Goal: Task Accomplishment & Management: Use online tool/utility

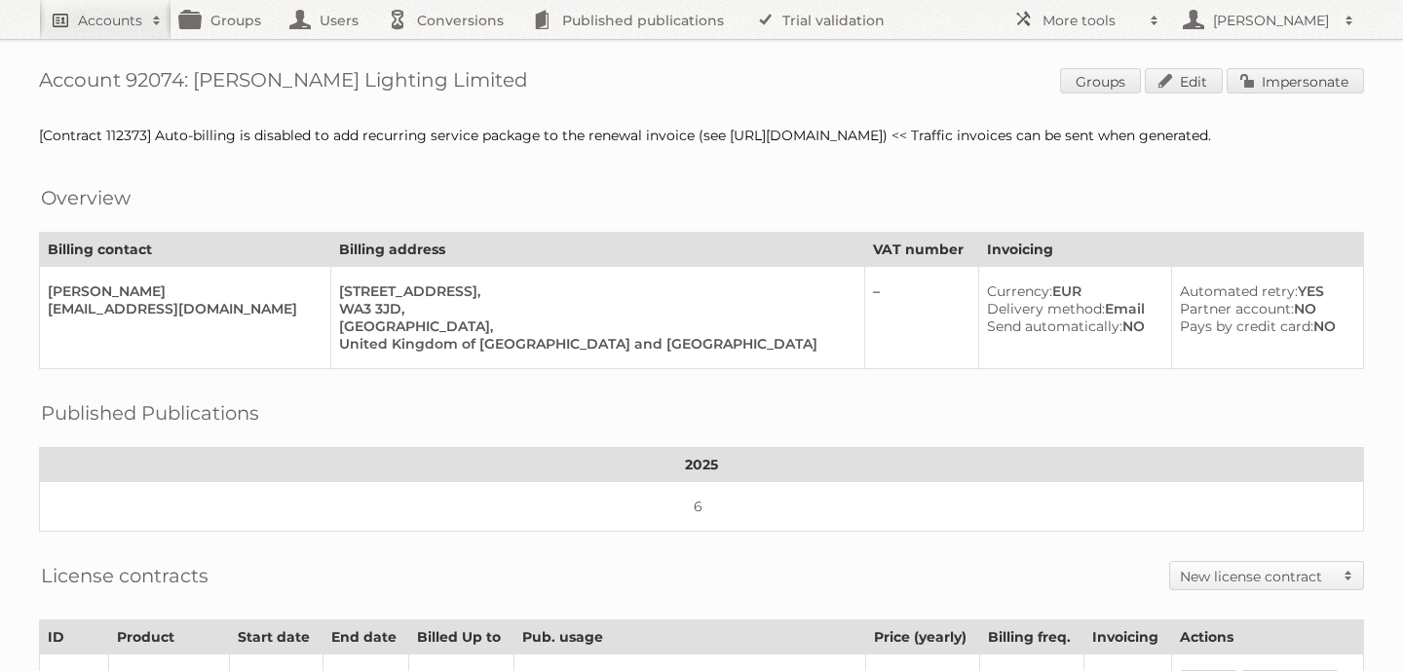
click at [123, 15] on h2 "Accounts" at bounding box center [110, 20] width 64 height 19
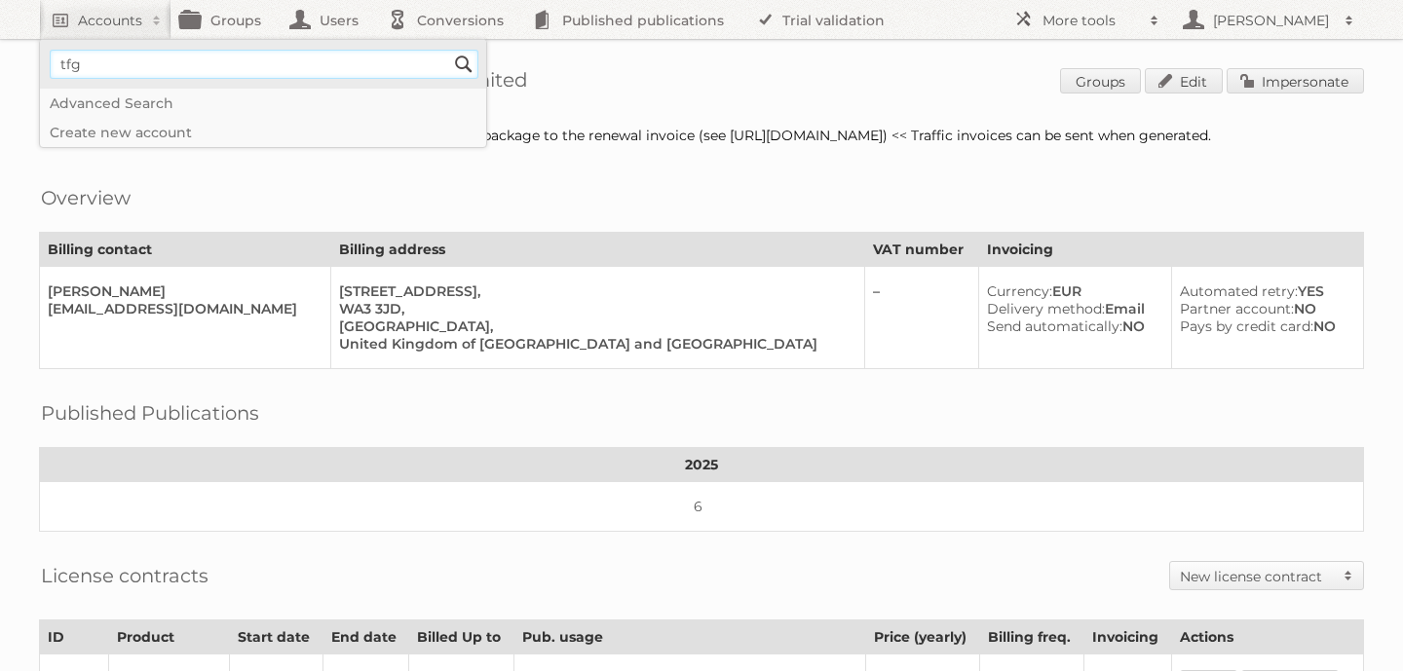
type input"] "tfg media"
click at [449, 50] on input "Search" at bounding box center [463, 64] width 29 height 29
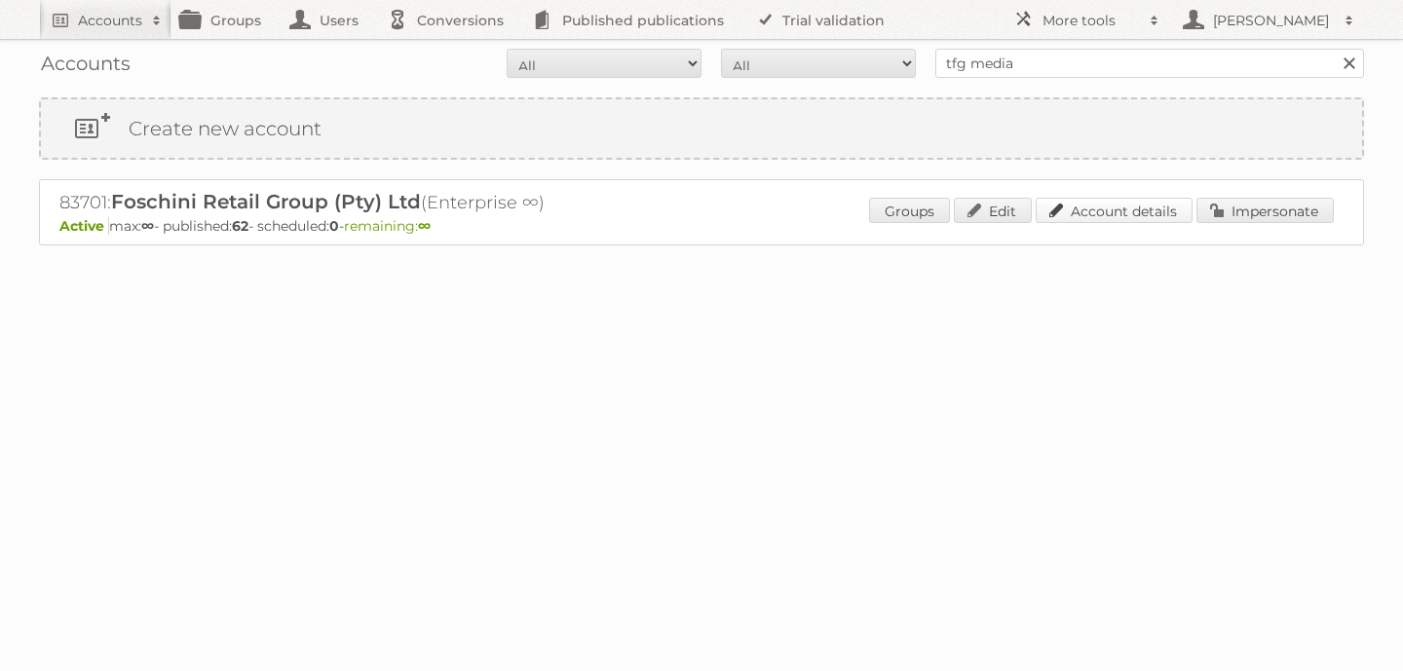
click at [1114, 215] on link "Account details" at bounding box center [1114, 210] width 157 height 25
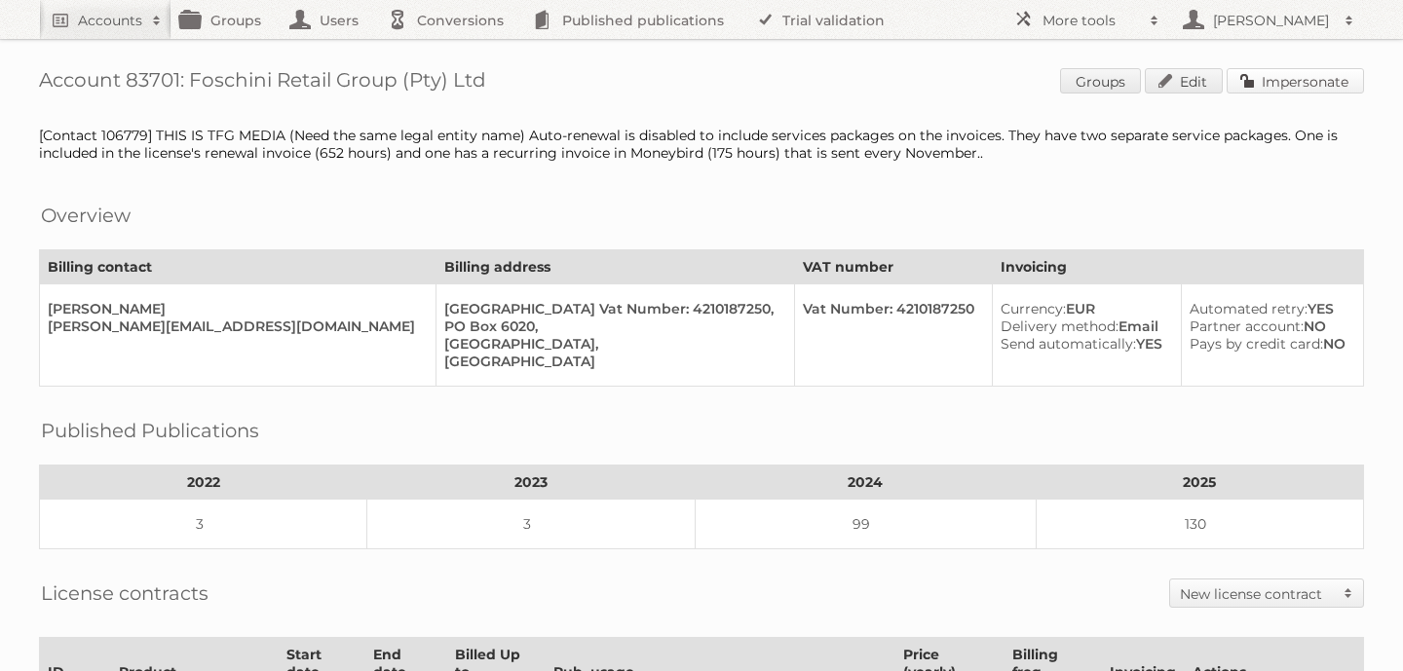
click at [1294, 84] on link "Impersonate" at bounding box center [1295, 80] width 137 height 25
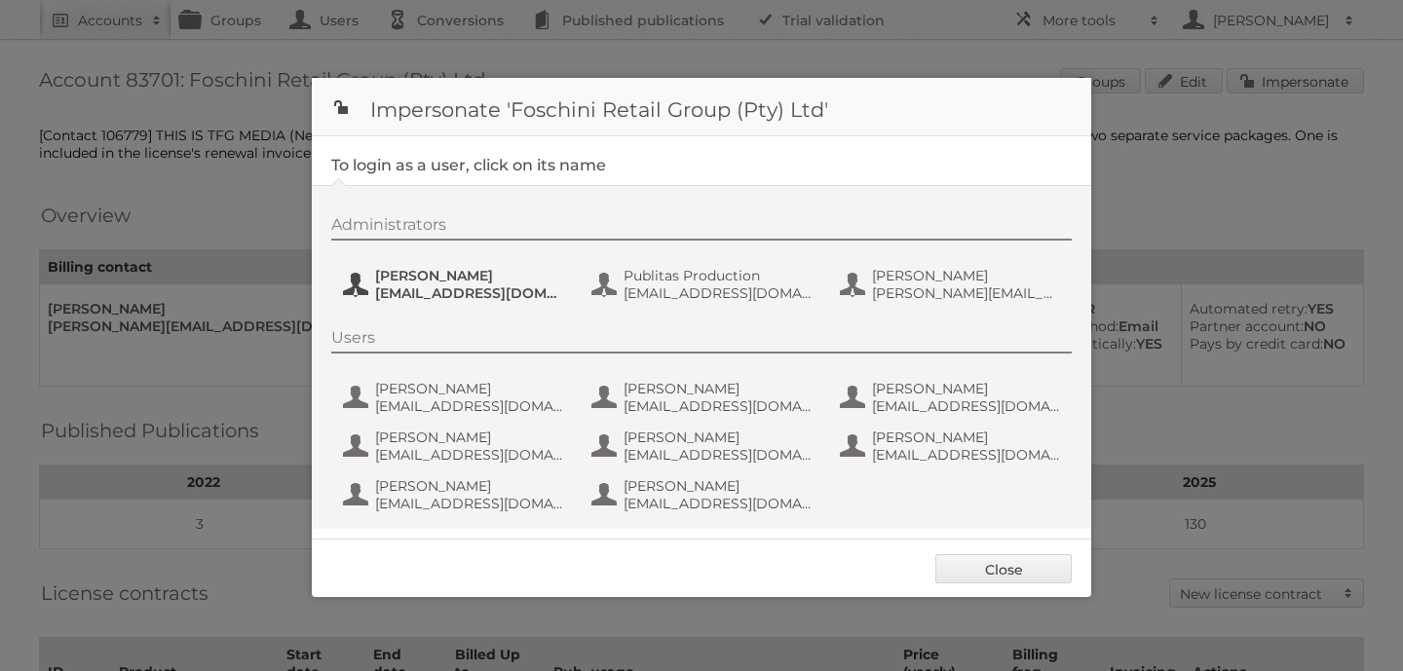
click at [440, 292] on span "jeanned@tfg.co.za" at bounding box center [469, 294] width 189 height 18
